Goal: Browse casually: Explore the website without a specific task or goal

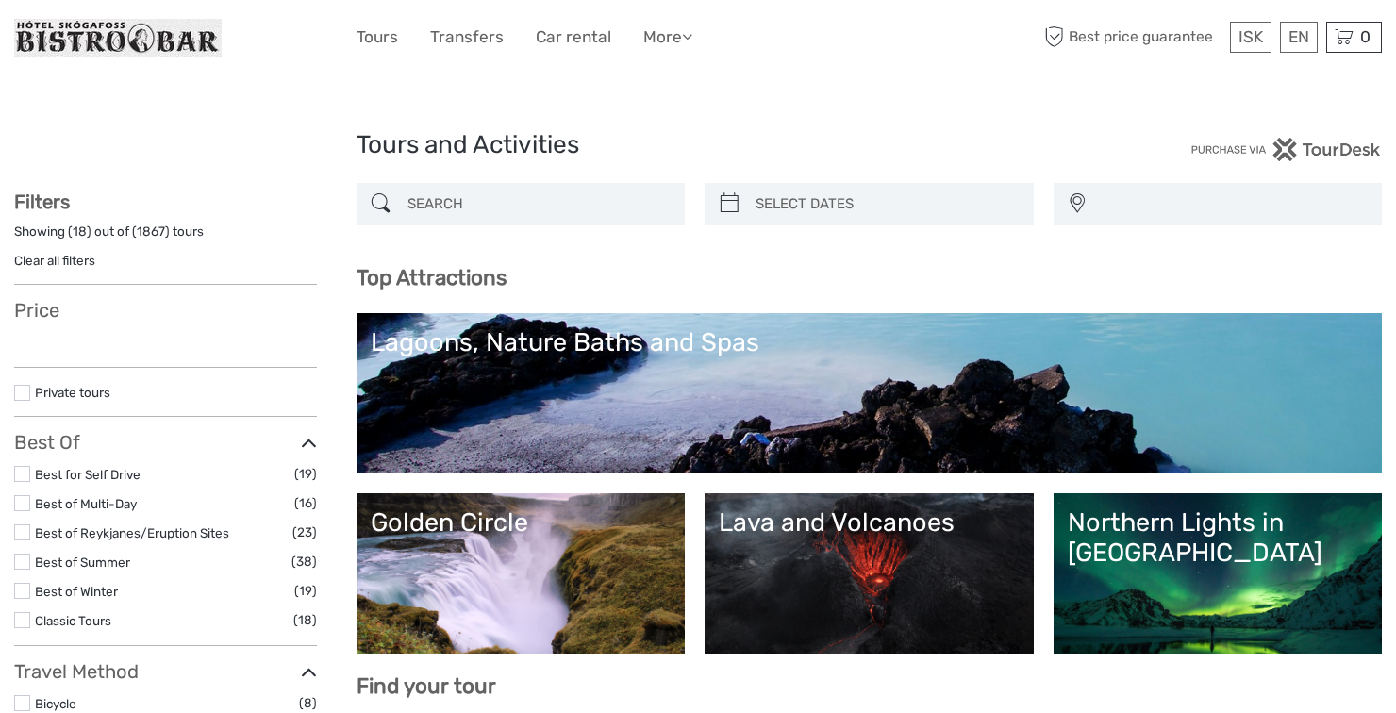
select select
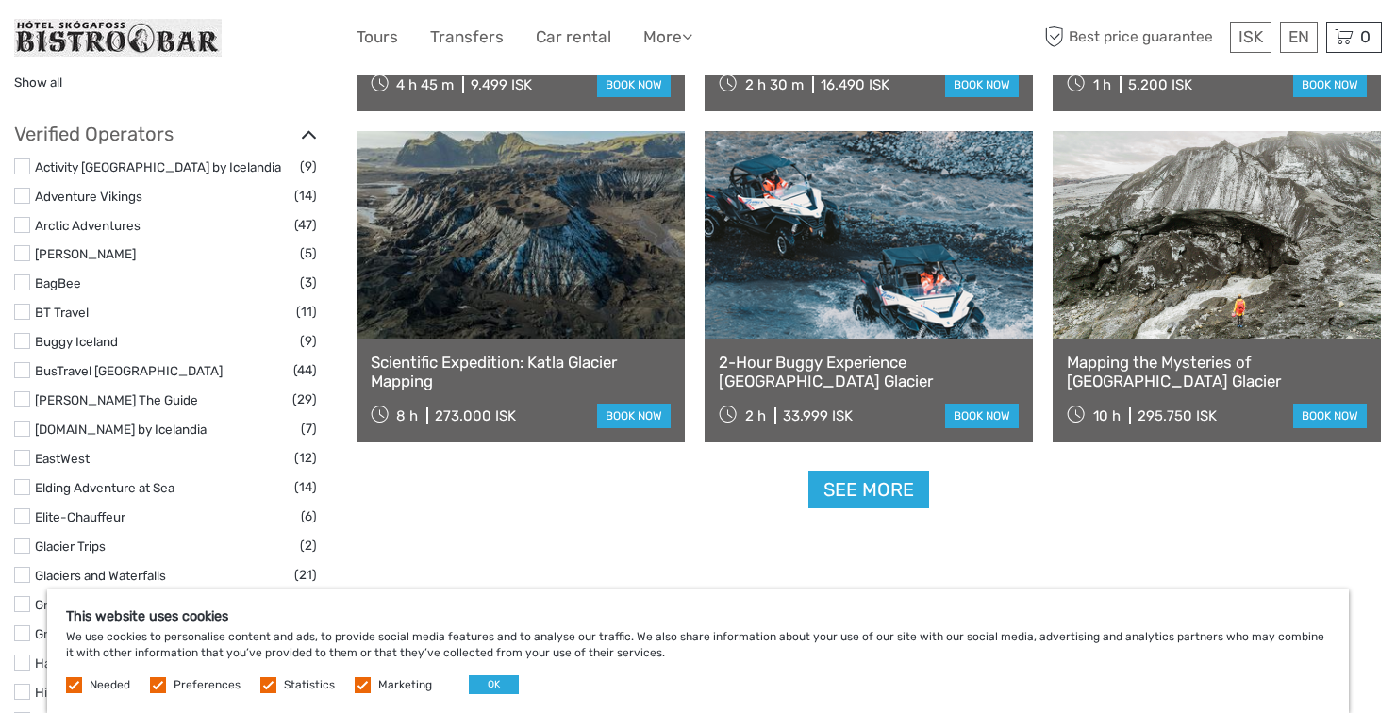
scroll to position [2251, 0]
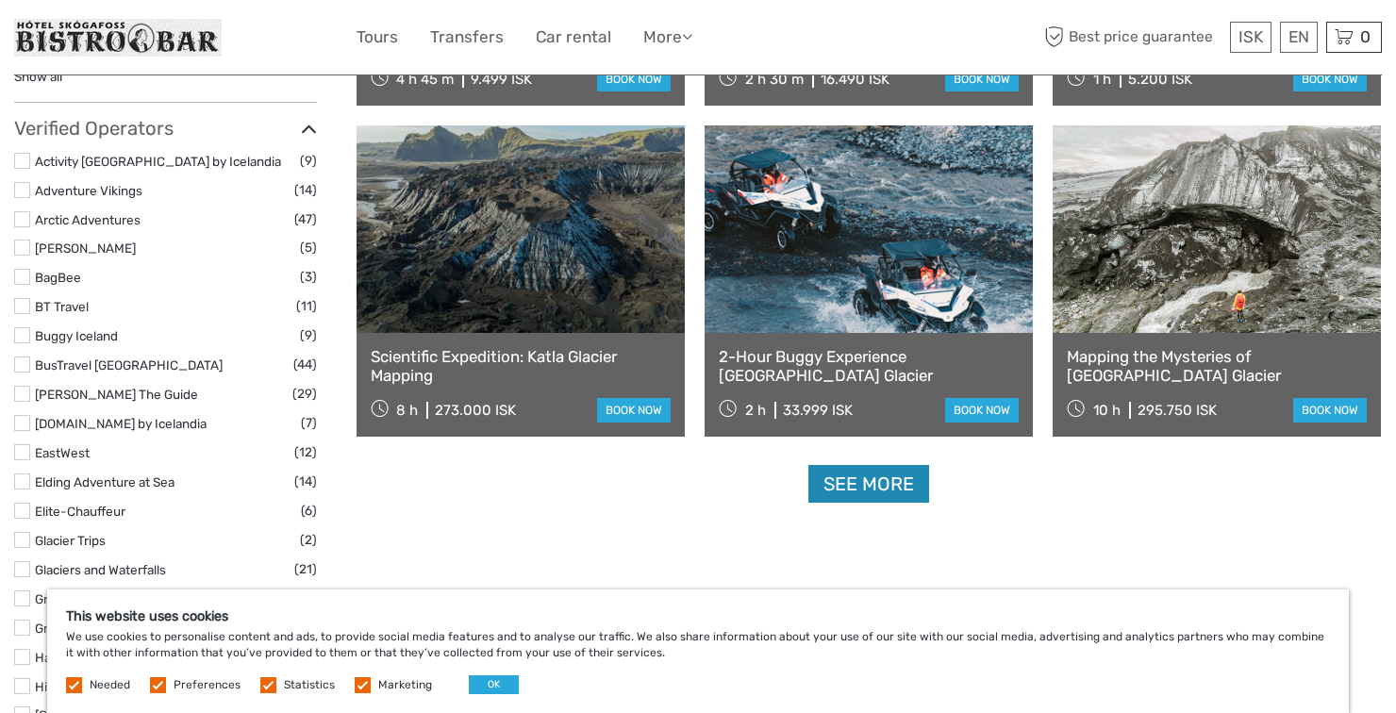
click at [901, 482] on link "See more" at bounding box center [868, 484] width 121 height 39
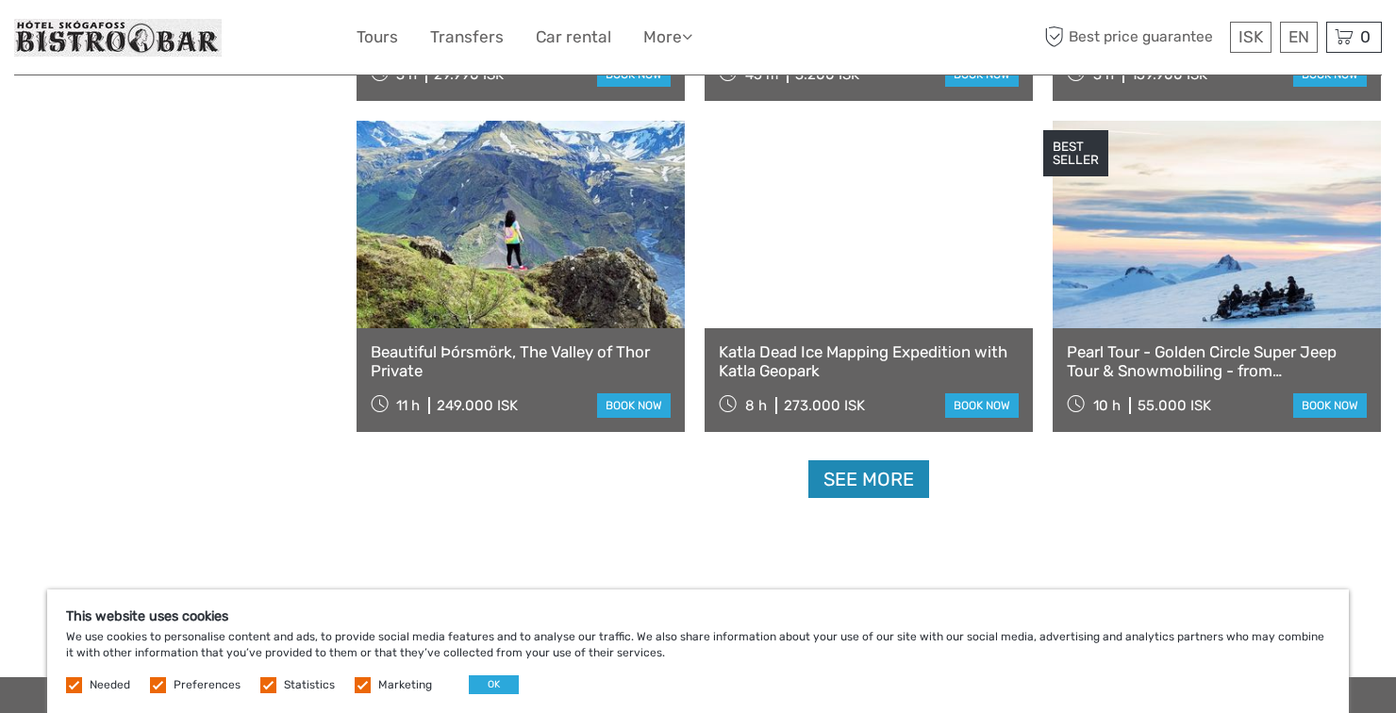
scroll to position [3786, 0]
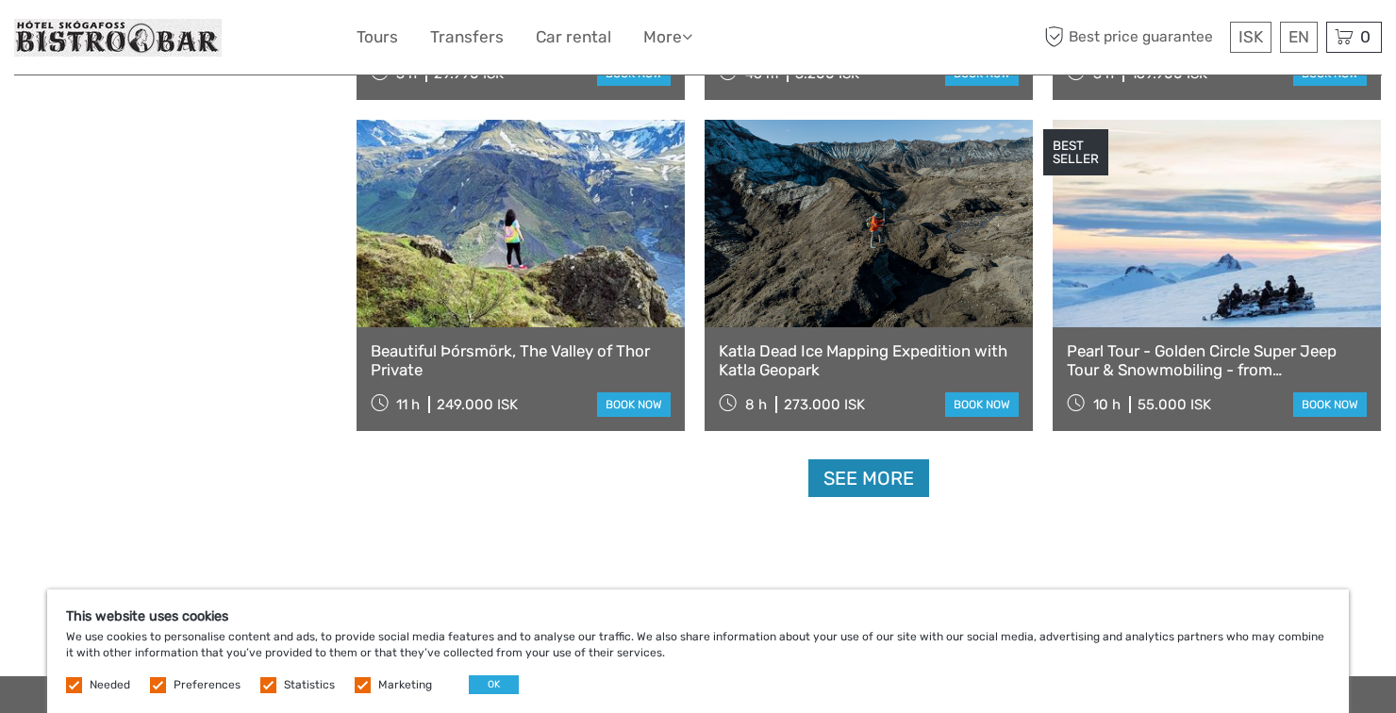
click at [897, 478] on link "See more" at bounding box center [868, 478] width 121 height 39
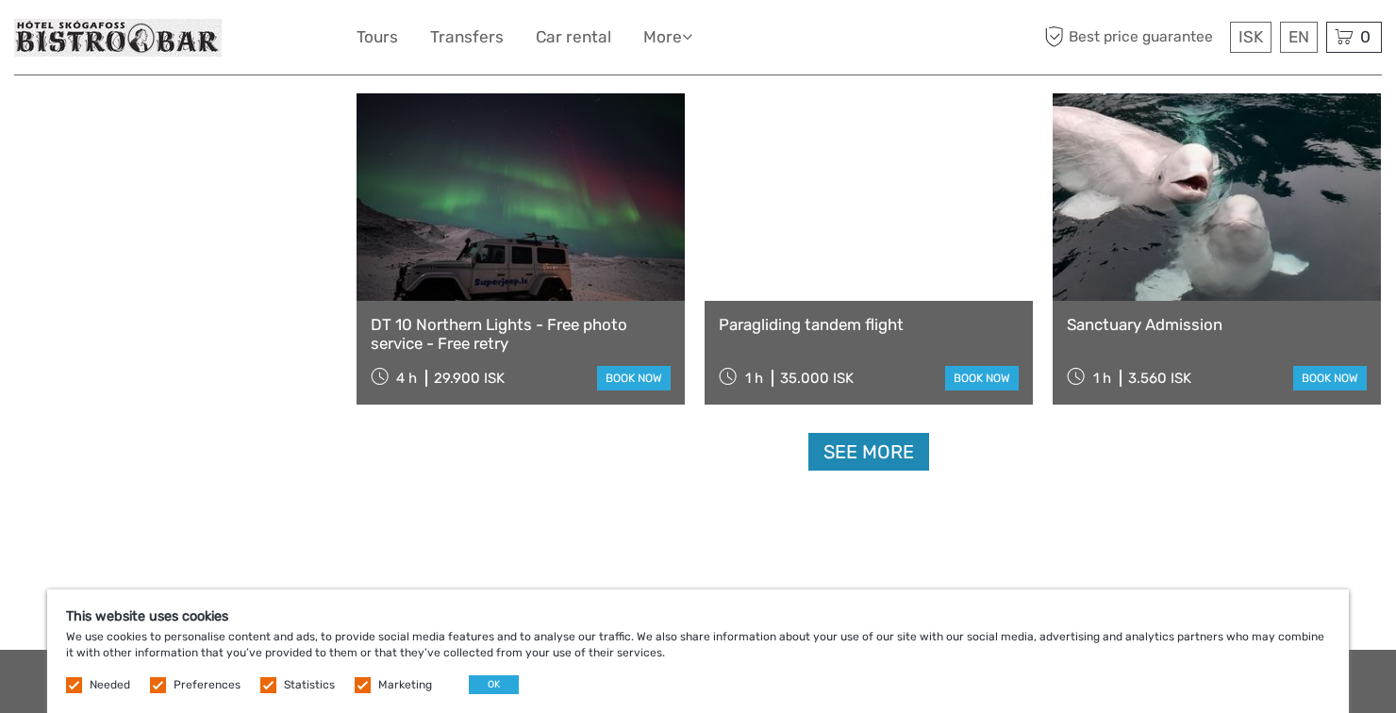
scroll to position [5813, 0]
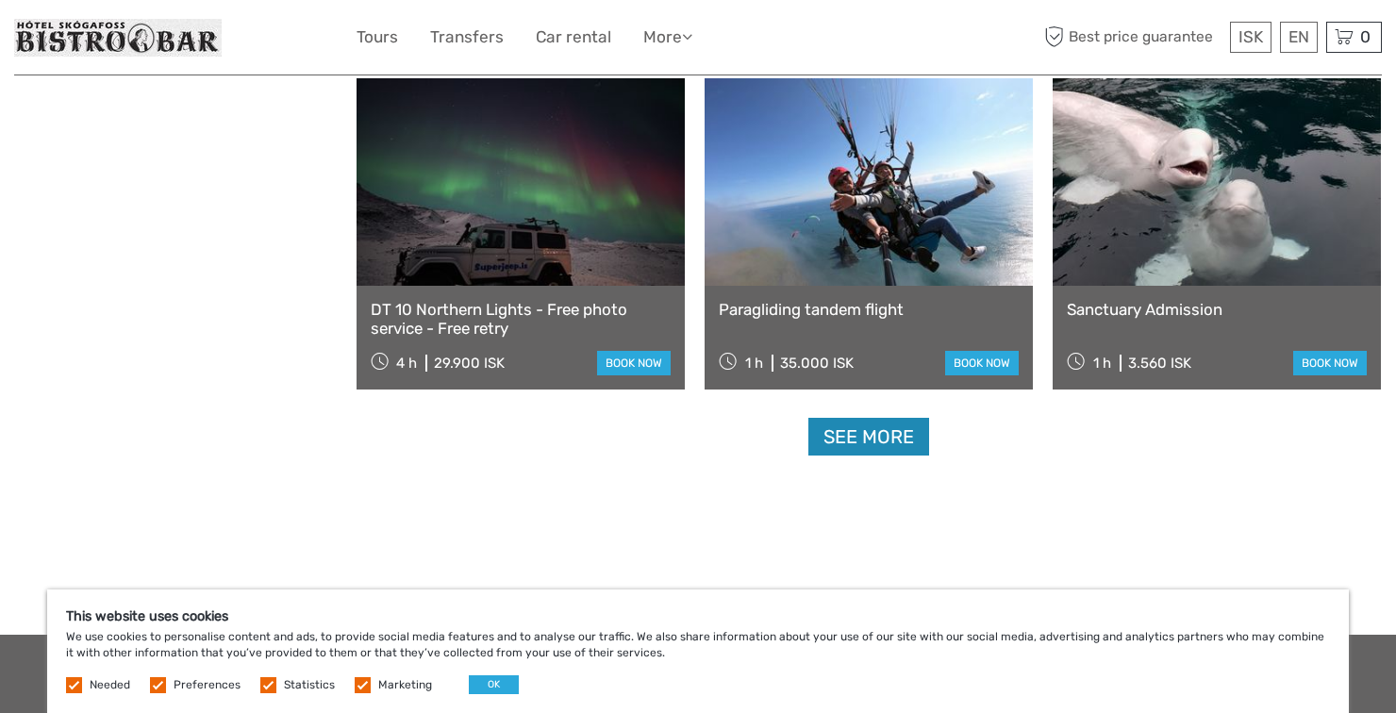
click at [883, 435] on link "See more" at bounding box center [868, 437] width 121 height 39
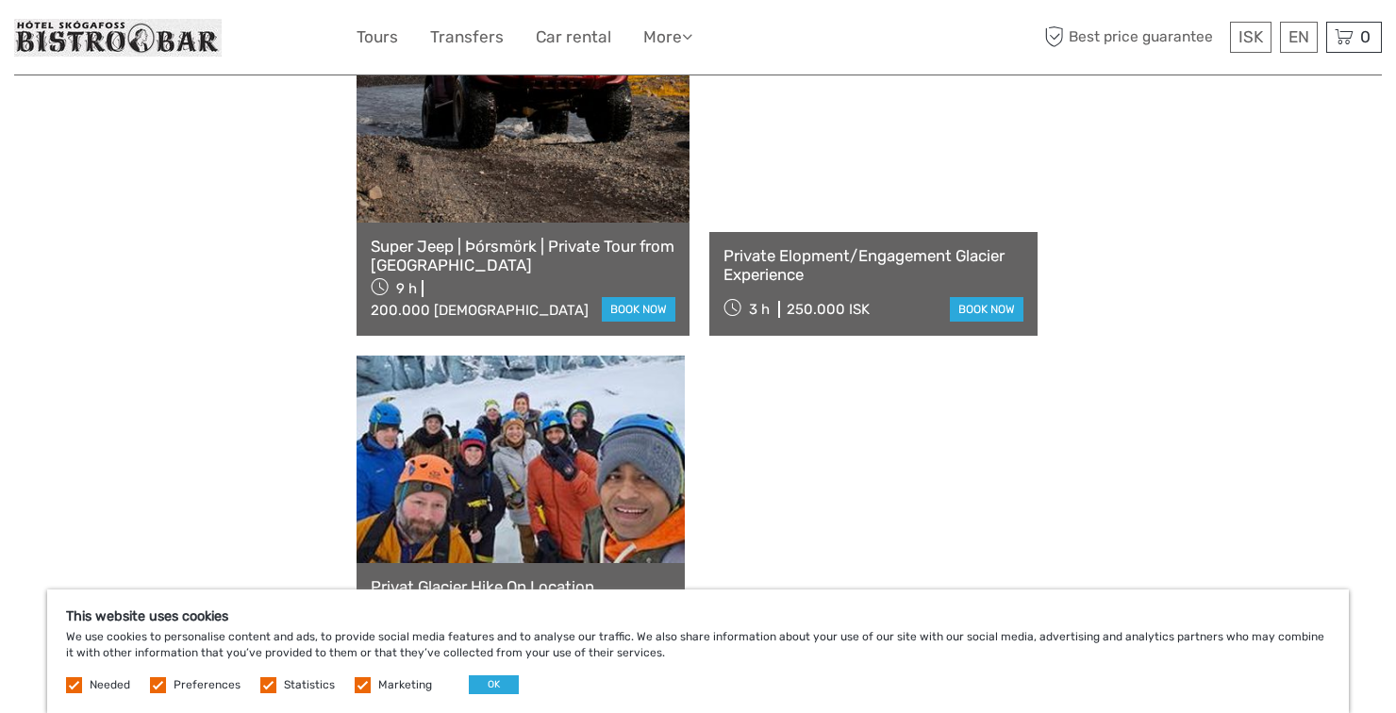
scroll to position [7855, 0]
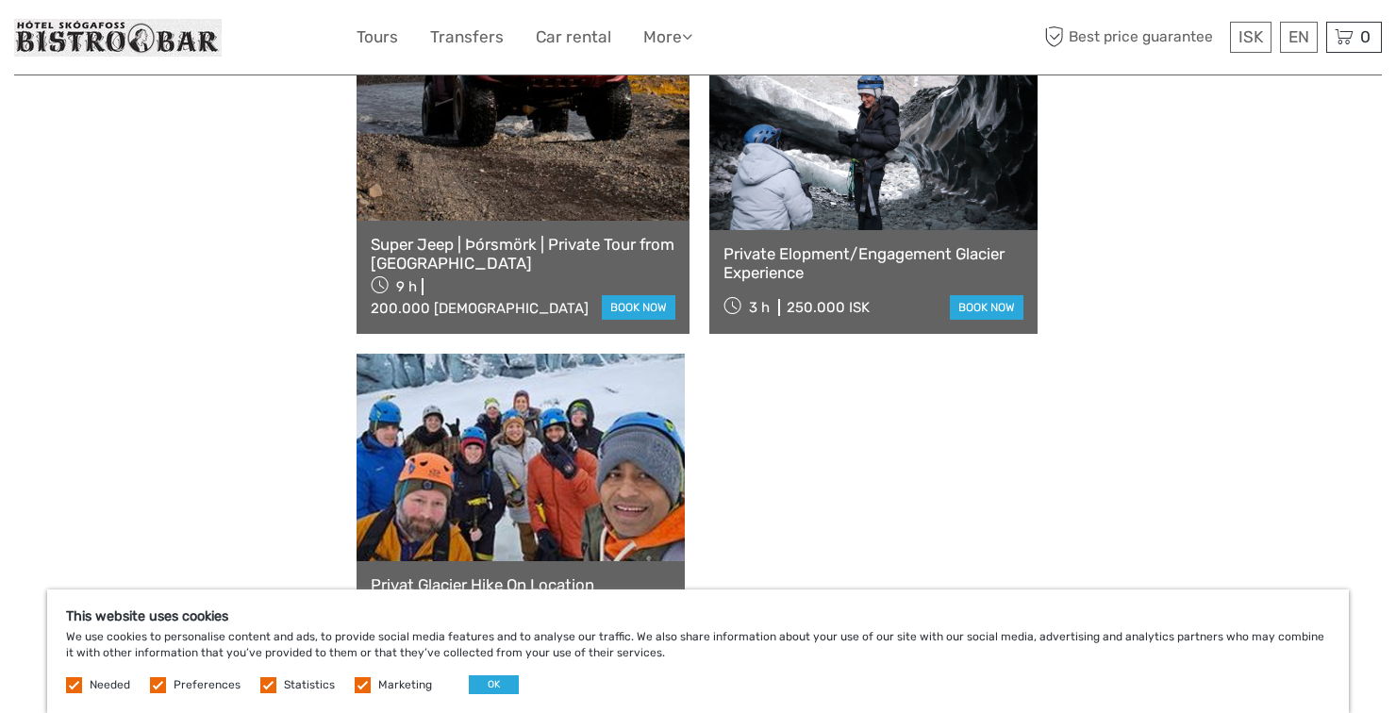
click at [917, 693] on link "See more" at bounding box center [868, 712] width 121 height 39
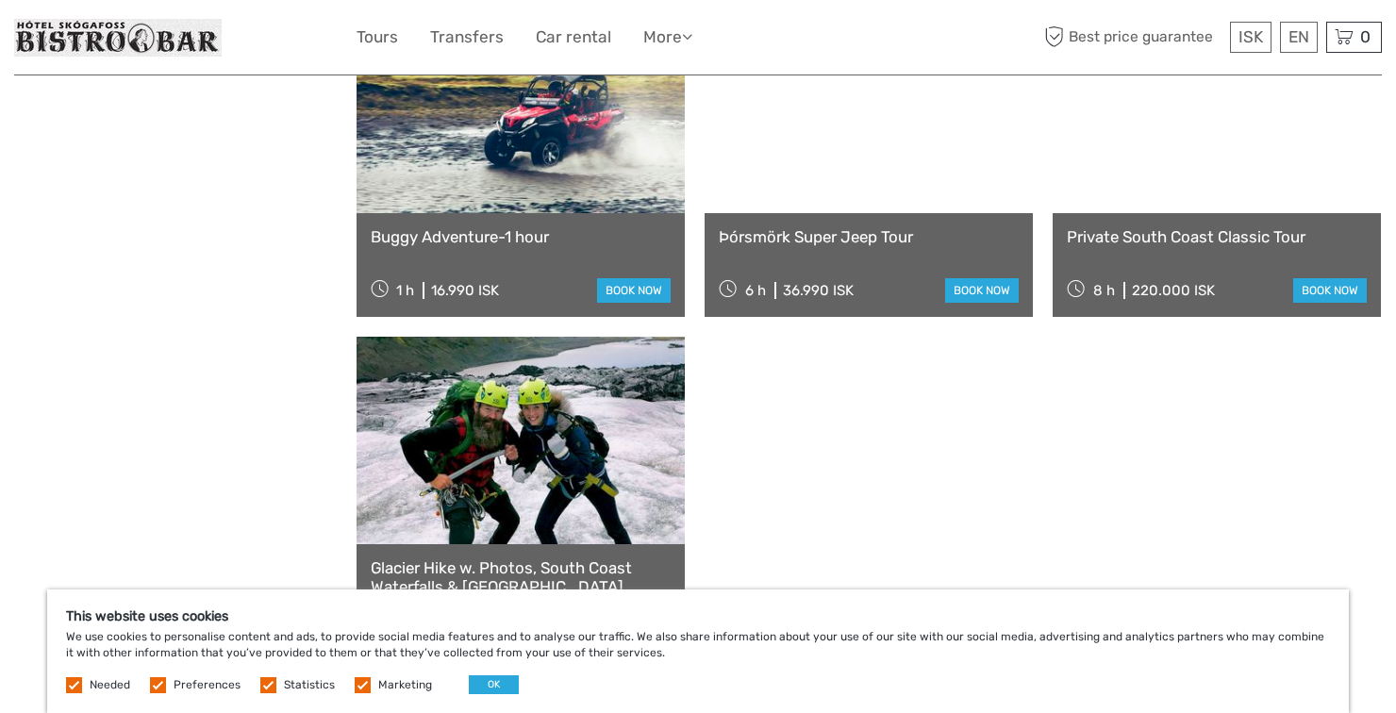
scroll to position [9861, 0]
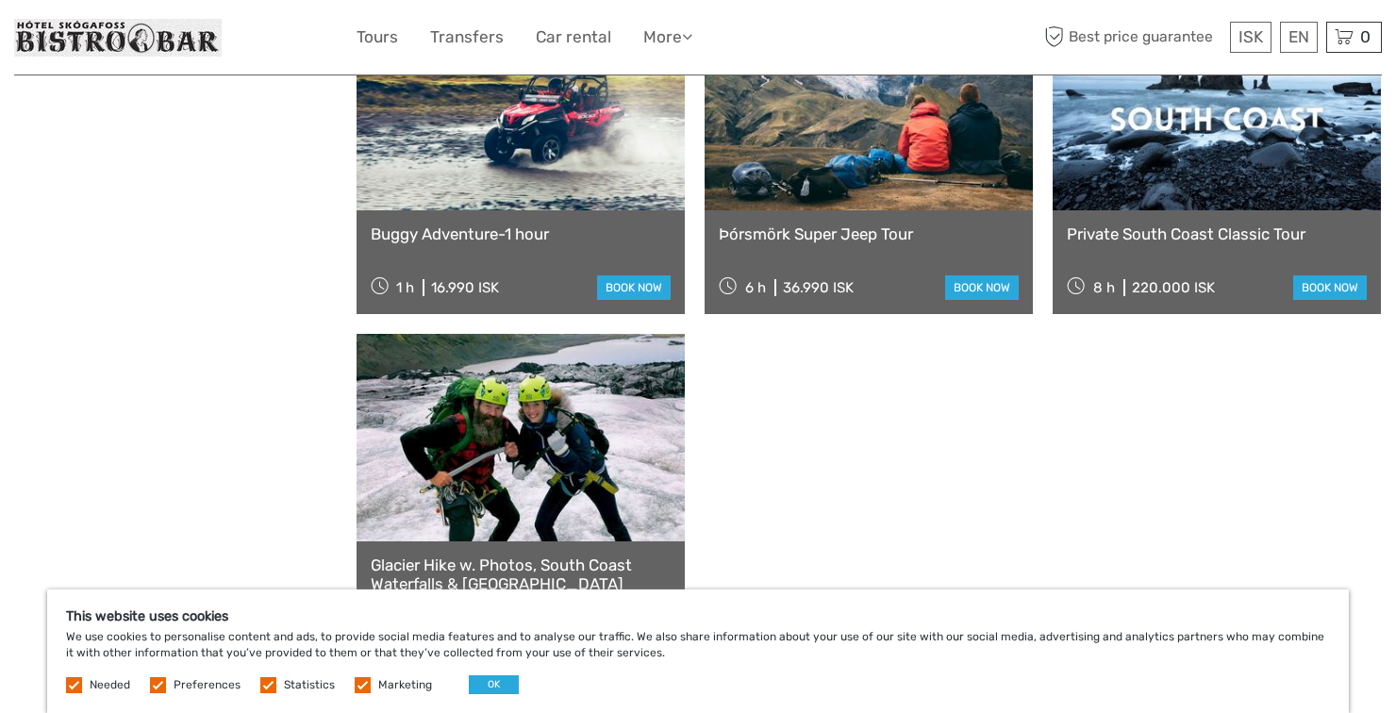
click at [920, 673] on link "See more" at bounding box center [868, 692] width 121 height 39
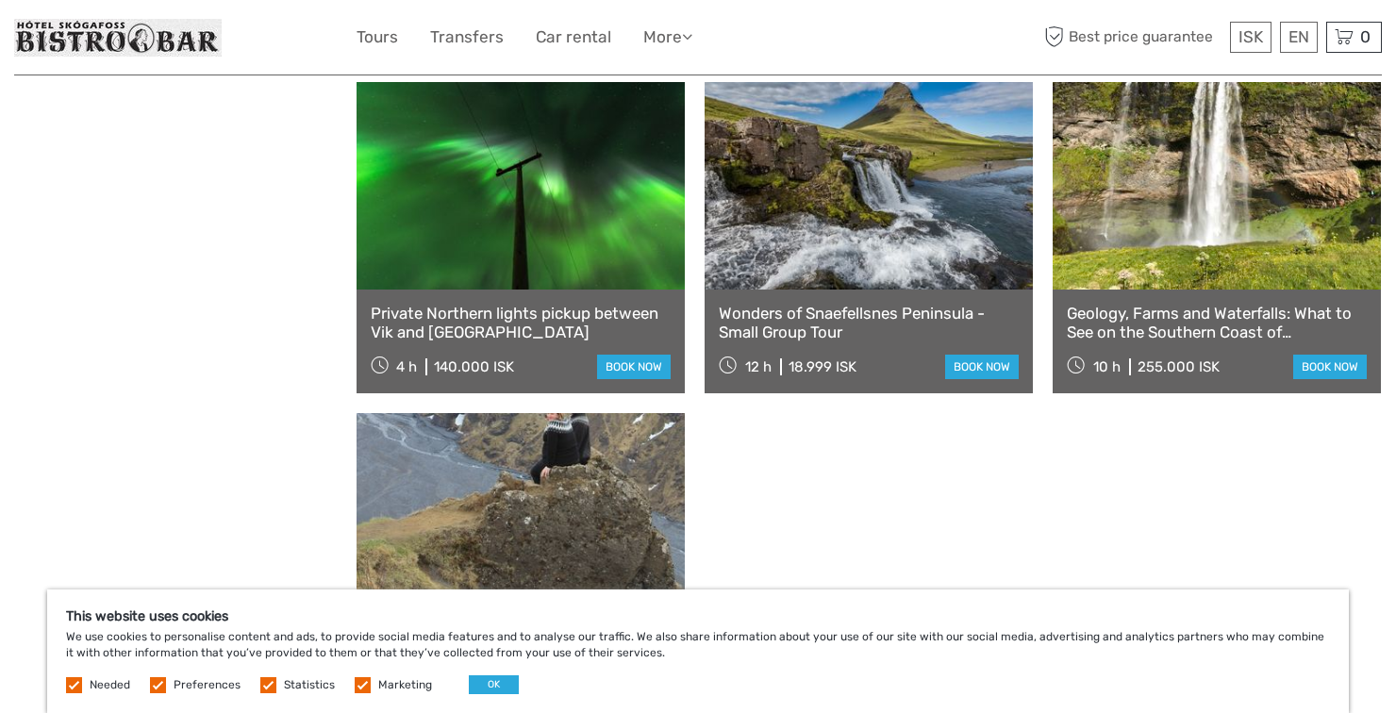
scroll to position [11774, 0]
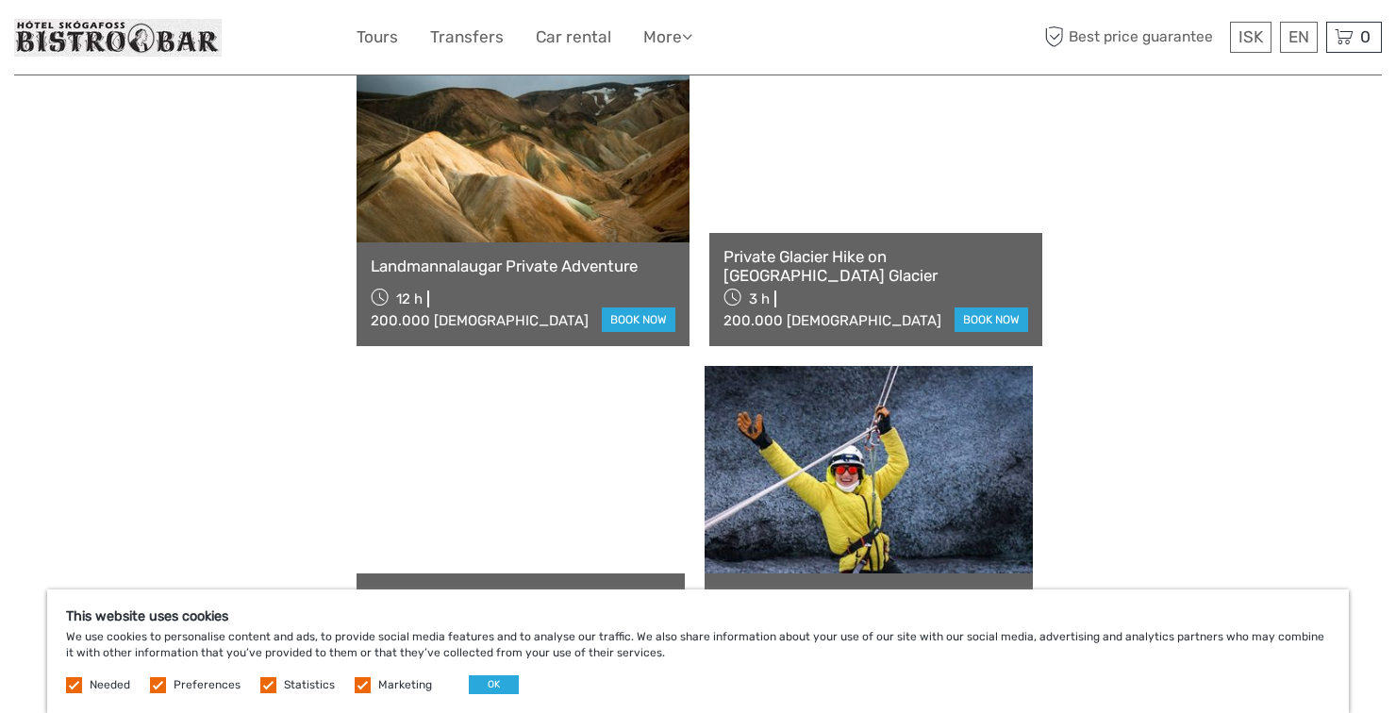
scroll to position [13804, 0]
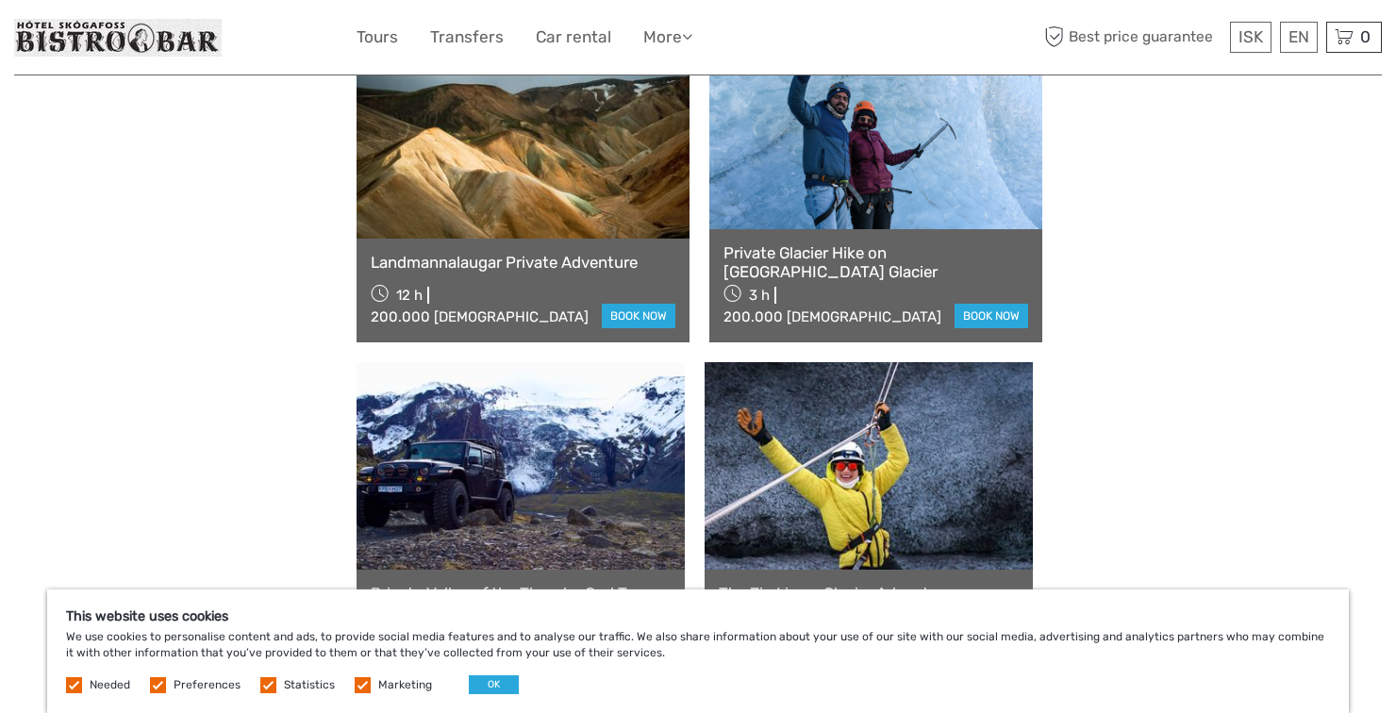
click at [914, 702] on link "See more" at bounding box center [868, 721] width 121 height 39
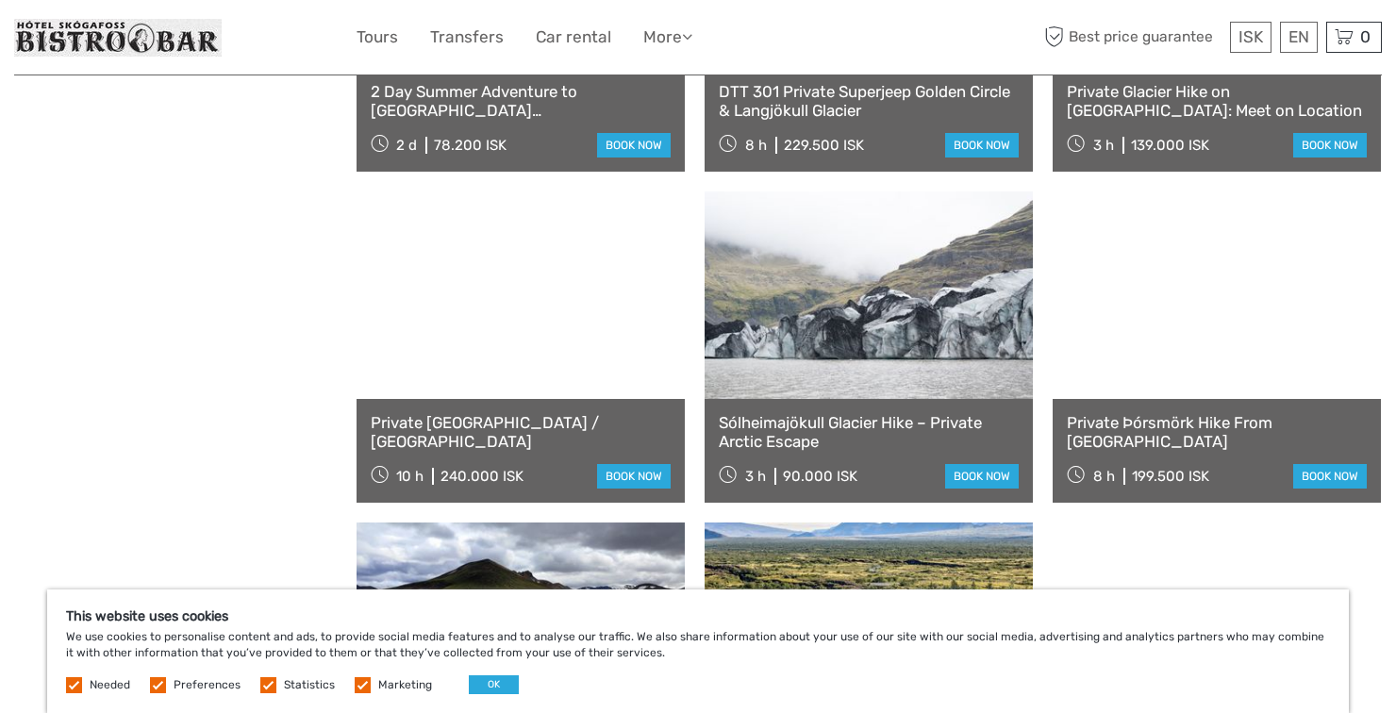
scroll to position [15293, 0]
